Goal: Task Accomplishment & Management: Use online tool/utility

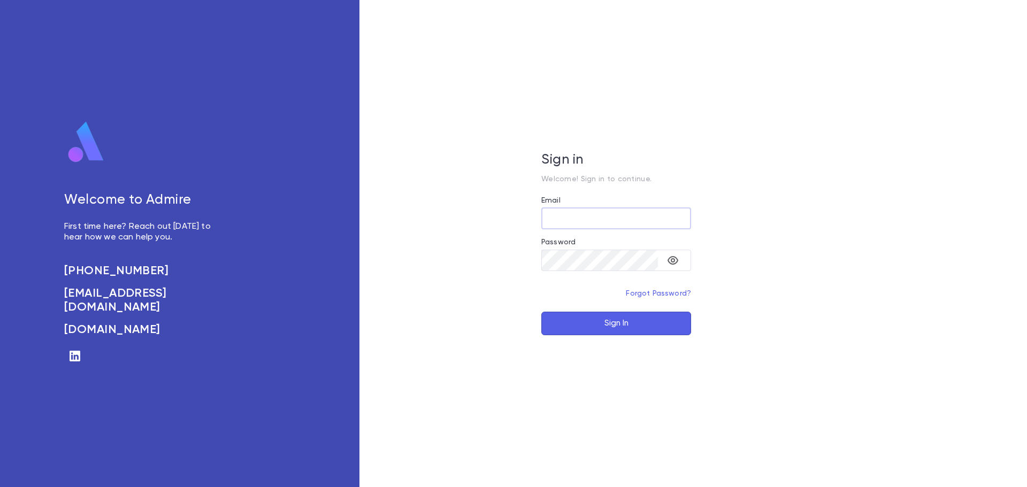
type input "**********"
click at [616, 319] on button "Sign In" at bounding box center [617, 324] width 150 height 24
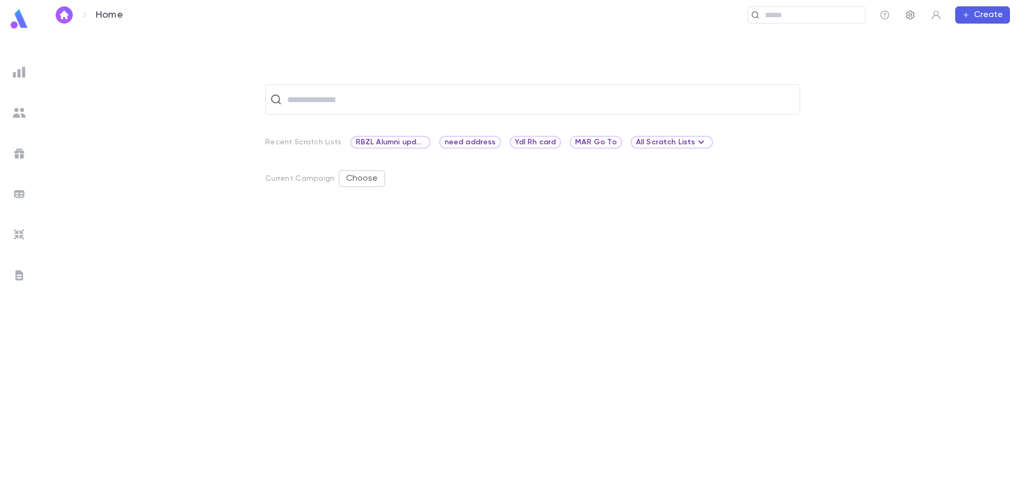
click at [912, 10] on icon "button" at bounding box center [910, 15] width 11 height 11
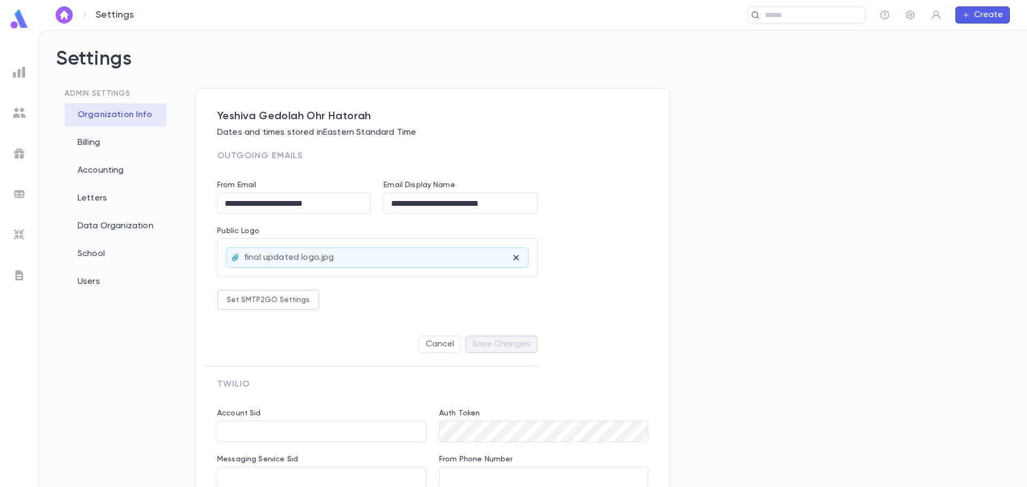
type input "**********"
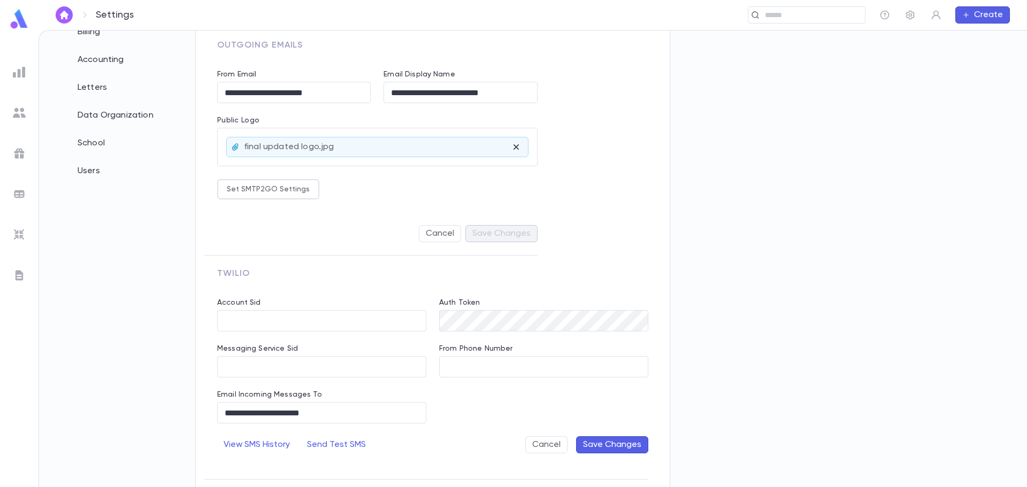
scroll to position [54, 0]
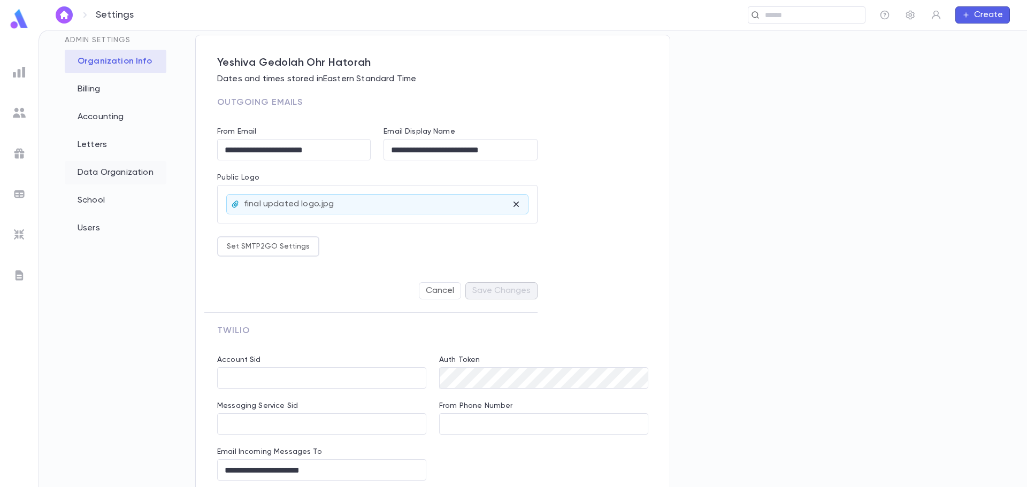
click at [113, 169] on div "Data Organization" at bounding box center [116, 173] width 102 height 24
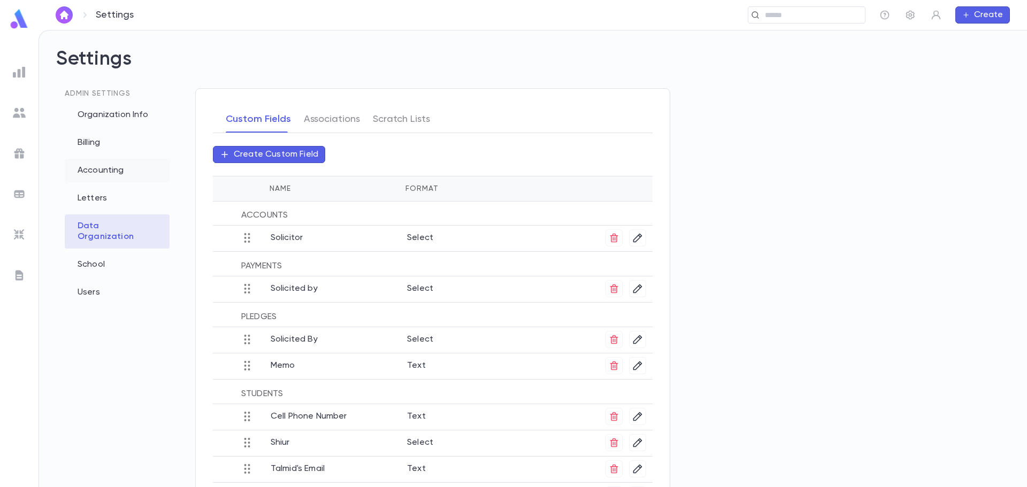
click at [124, 167] on div "Accounting" at bounding box center [117, 171] width 105 height 24
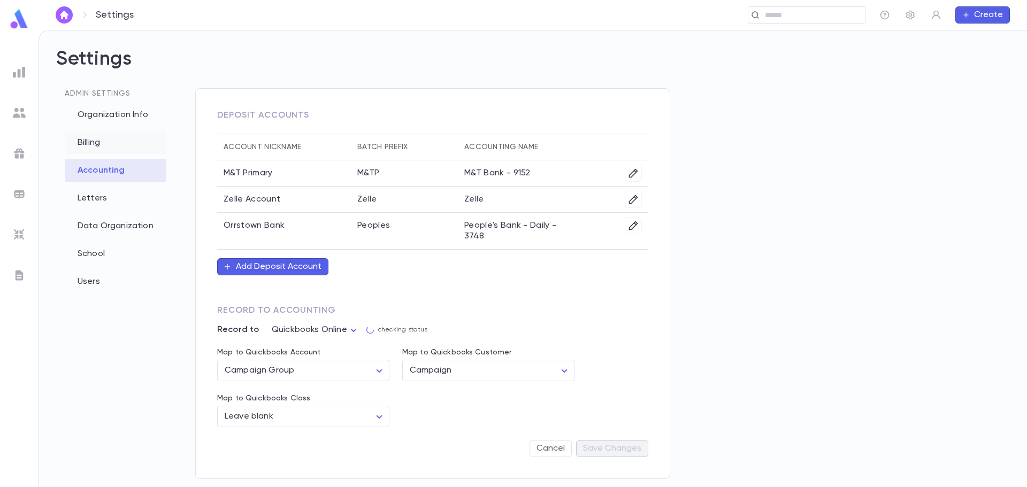
click at [124, 140] on div "Billing" at bounding box center [116, 143] width 102 height 24
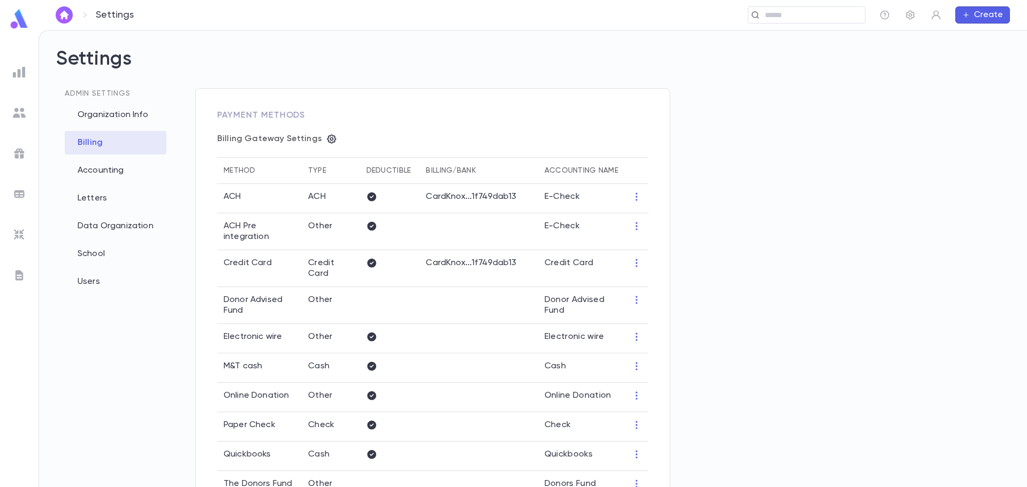
type input "**********"
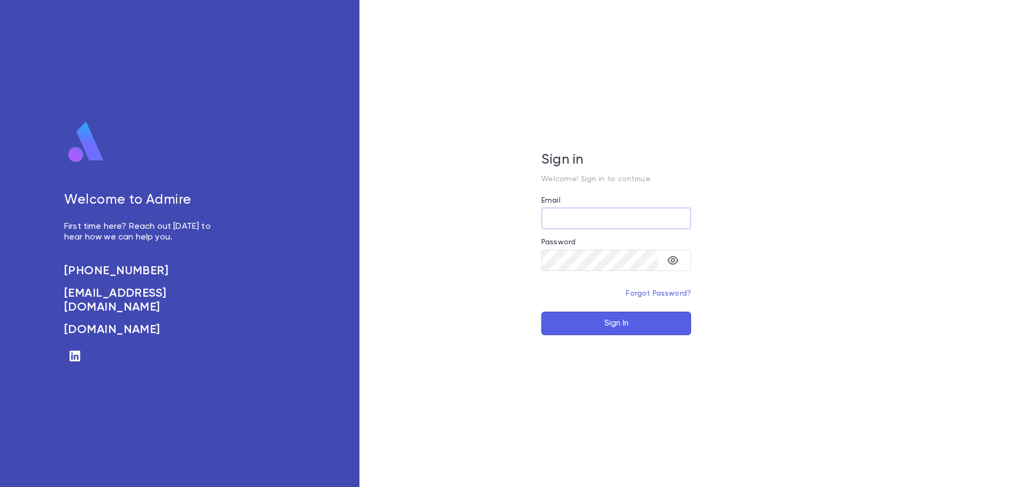
type input "**********"
click at [604, 320] on button "Sign In" at bounding box center [617, 324] width 150 height 24
type input "**********"
click at [566, 323] on button "Sign In" at bounding box center [617, 324] width 150 height 24
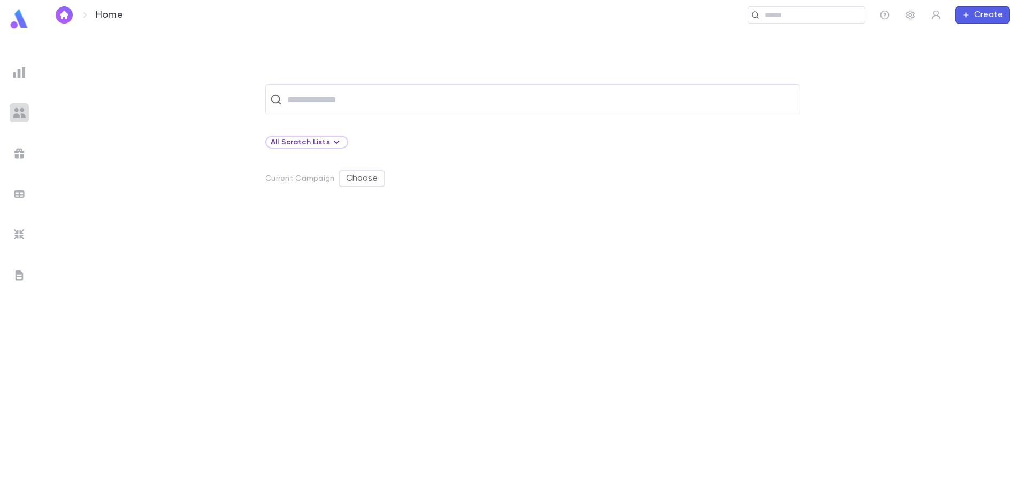
click at [19, 113] on img at bounding box center [19, 112] width 13 height 13
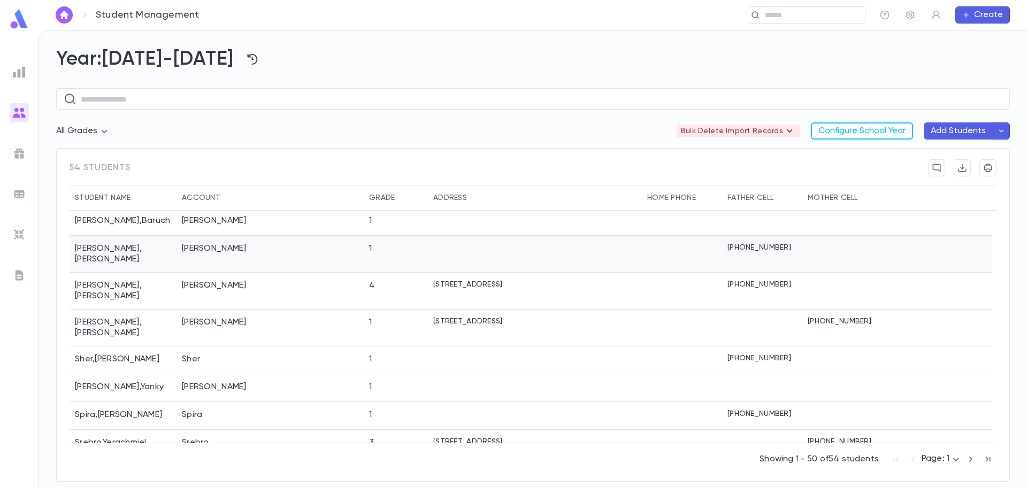
scroll to position [1175, 0]
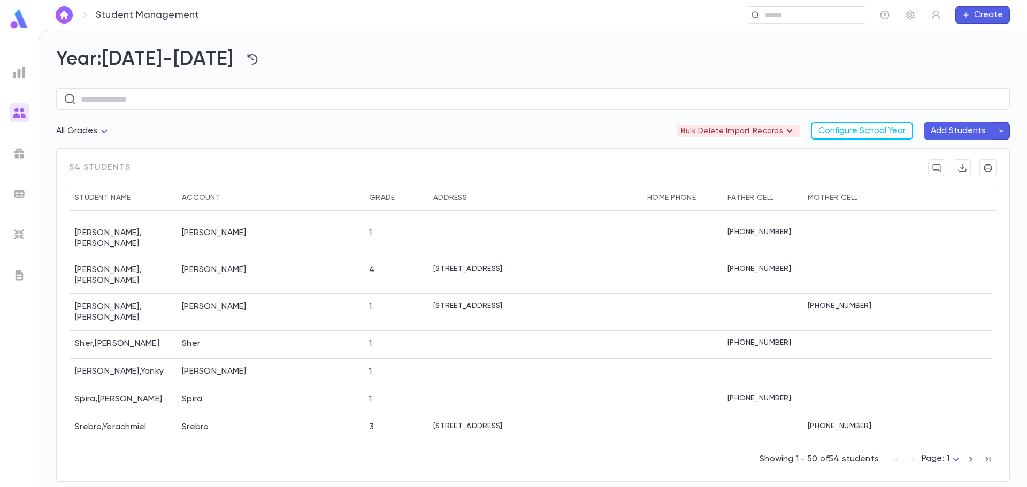
click at [19, 69] on img at bounding box center [19, 72] width 13 height 13
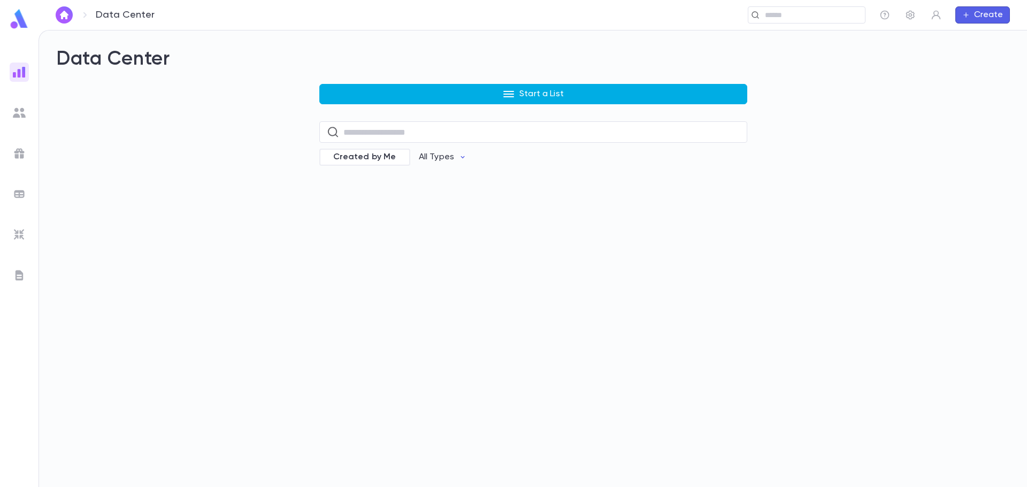
click at [443, 98] on button "Start a List" at bounding box center [533, 94] width 428 height 20
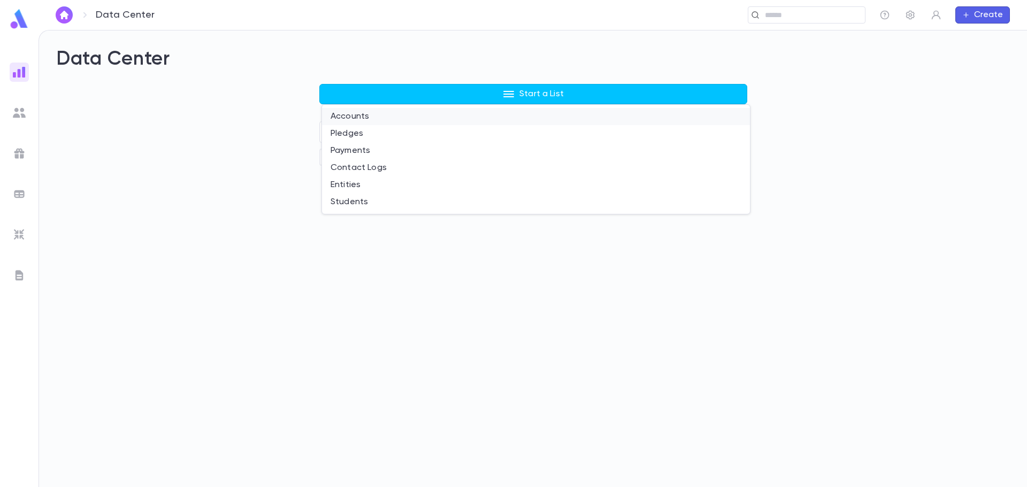
click at [364, 117] on li "Accounts" at bounding box center [536, 116] width 428 height 17
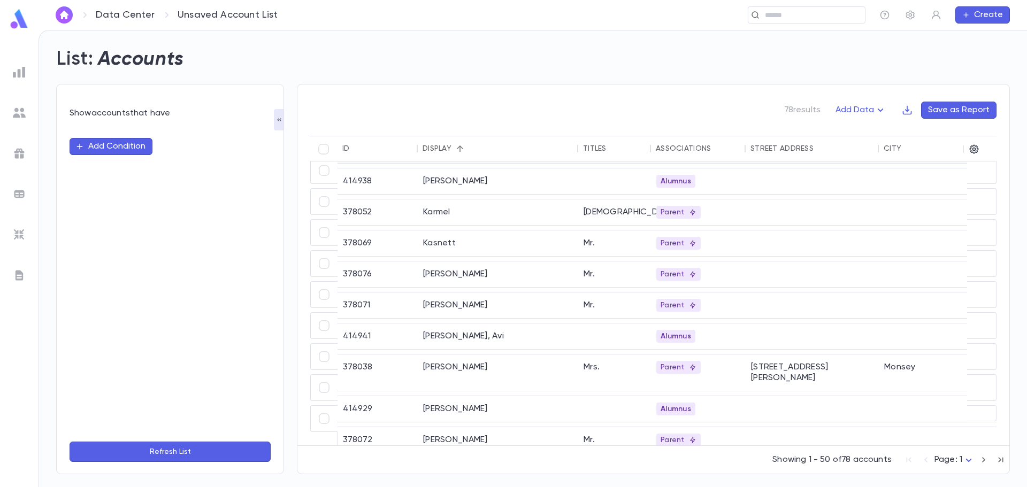
scroll to position [1231, 0]
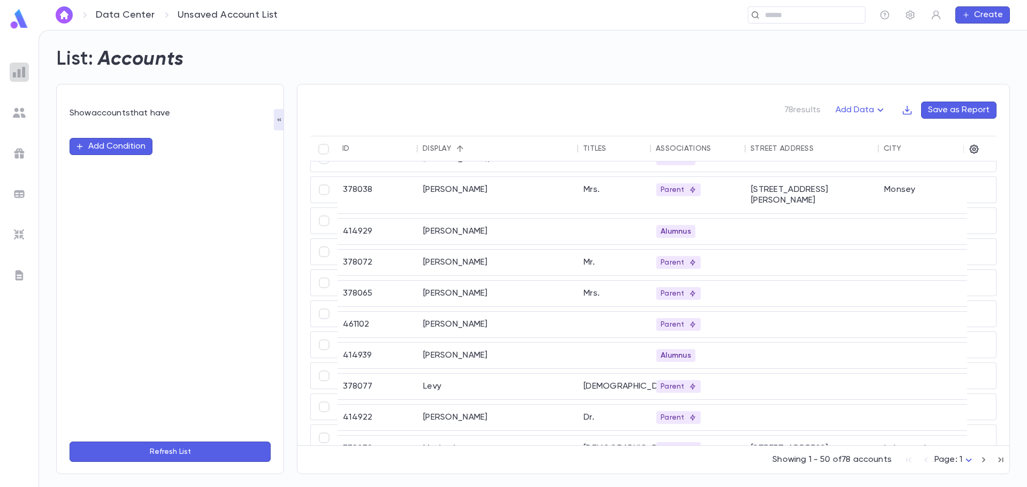
click at [22, 71] on img at bounding box center [19, 72] width 13 height 13
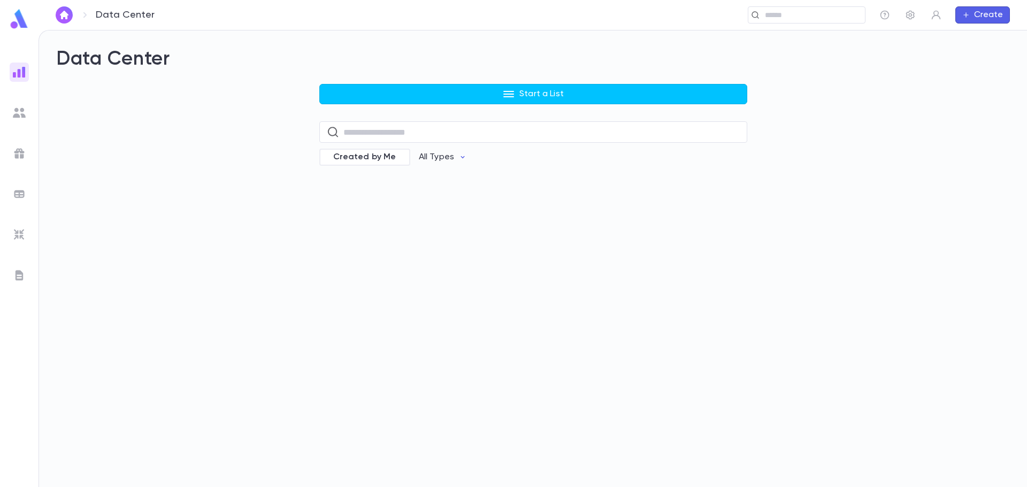
drag, startPoint x: 386, startPoint y: 80, endPoint x: 379, endPoint y: 94, distance: 15.8
click at [387, 80] on div "Data Center Start a List ​ Created by Me All Types" at bounding box center [533, 114] width 954 height 133
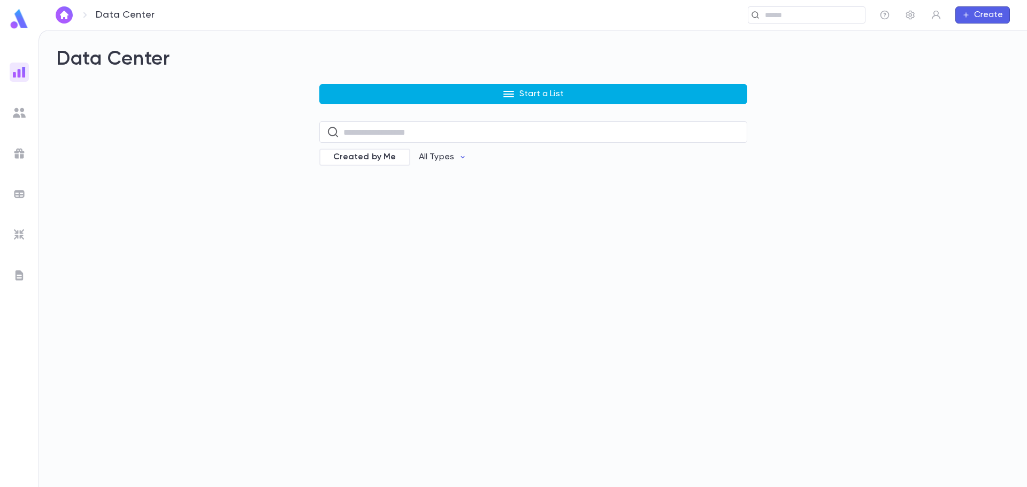
click at [363, 103] on button "Start a List" at bounding box center [533, 94] width 428 height 20
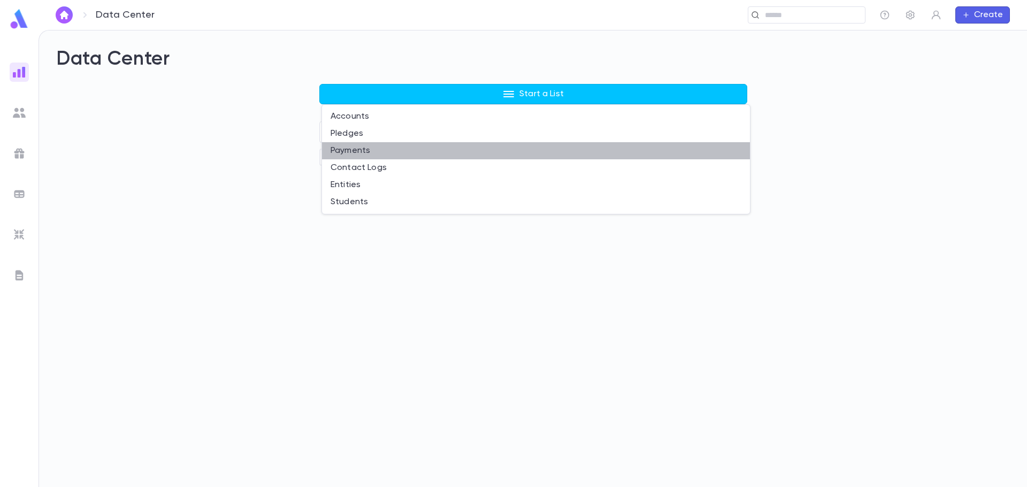
click at [359, 151] on li "Payments" at bounding box center [536, 150] width 428 height 17
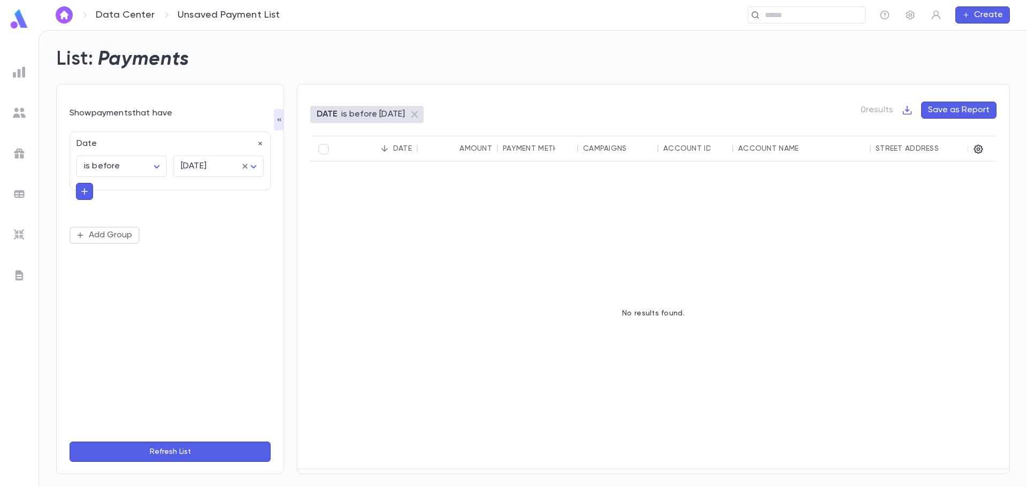
click at [26, 73] on div at bounding box center [19, 72] width 19 height 19
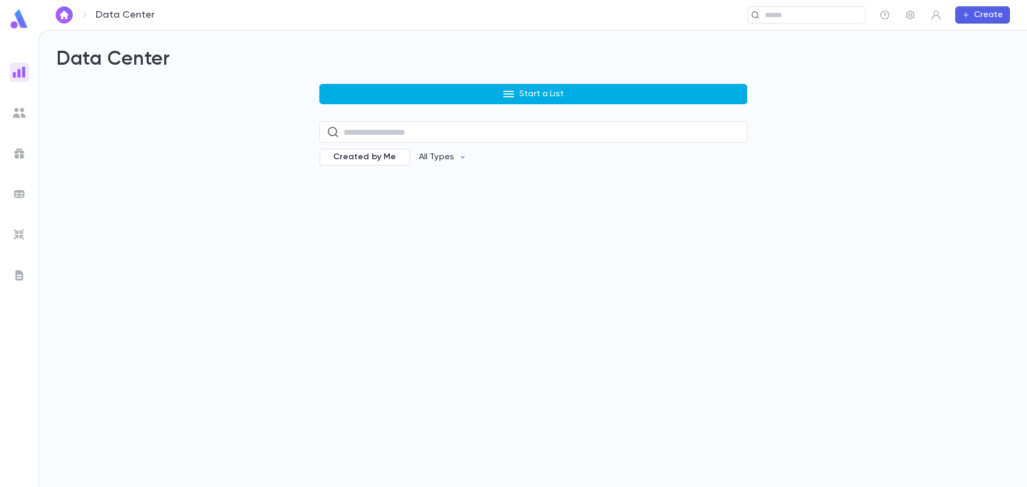
click at [418, 96] on button "Start a List" at bounding box center [533, 94] width 428 height 20
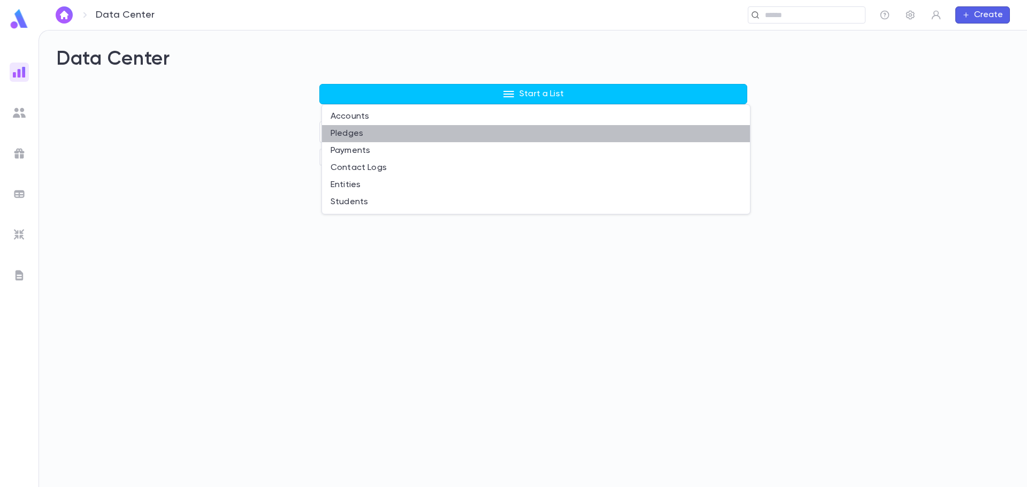
click at [368, 136] on li "Pledges" at bounding box center [536, 133] width 428 height 17
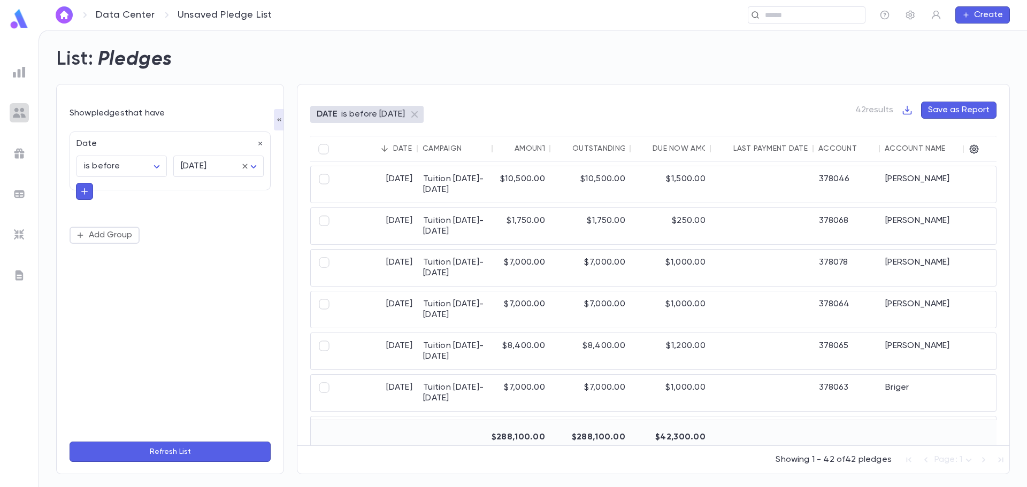
click at [22, 112] on img at bounding box center [19, 112] width 13 height 13
